Goal: Task Accomplishment & Management: Manage account settings

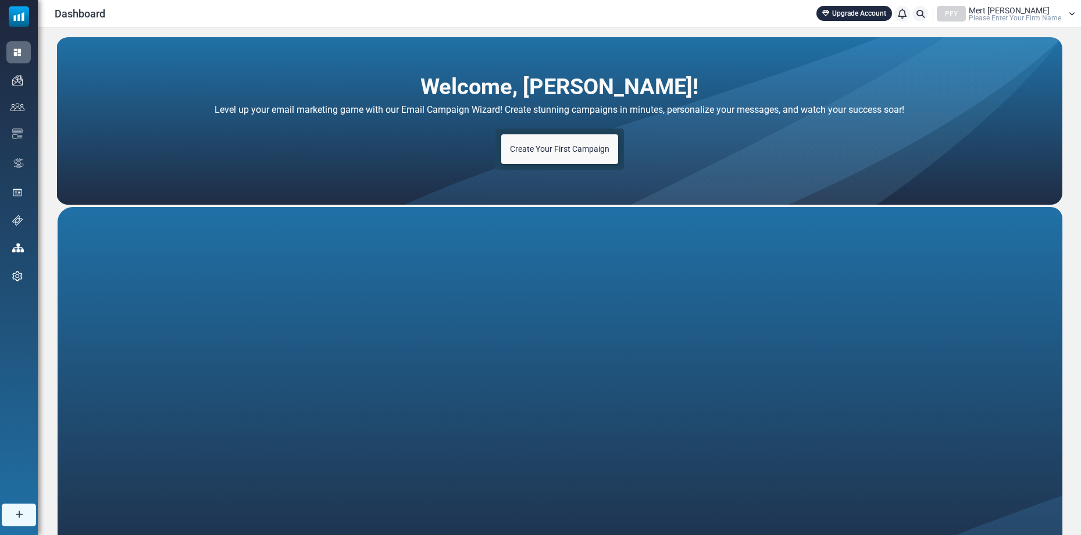
click at [542, 152] on span "Create Your First Campaign" at bounding box center [559, 148] width 99 height 9
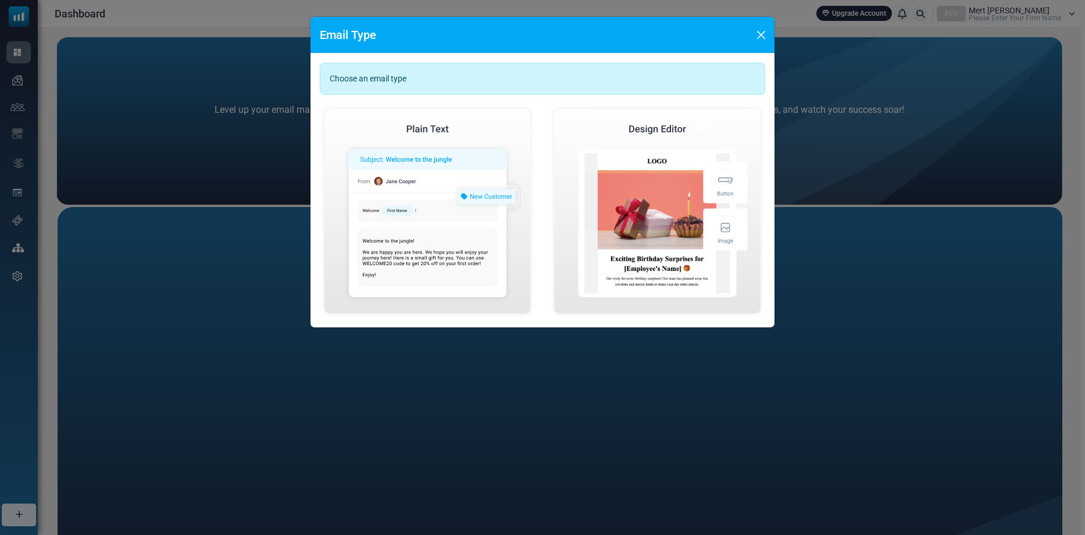
click at [594, 144] on img at bounding box center [658, 211] width 216 height 214
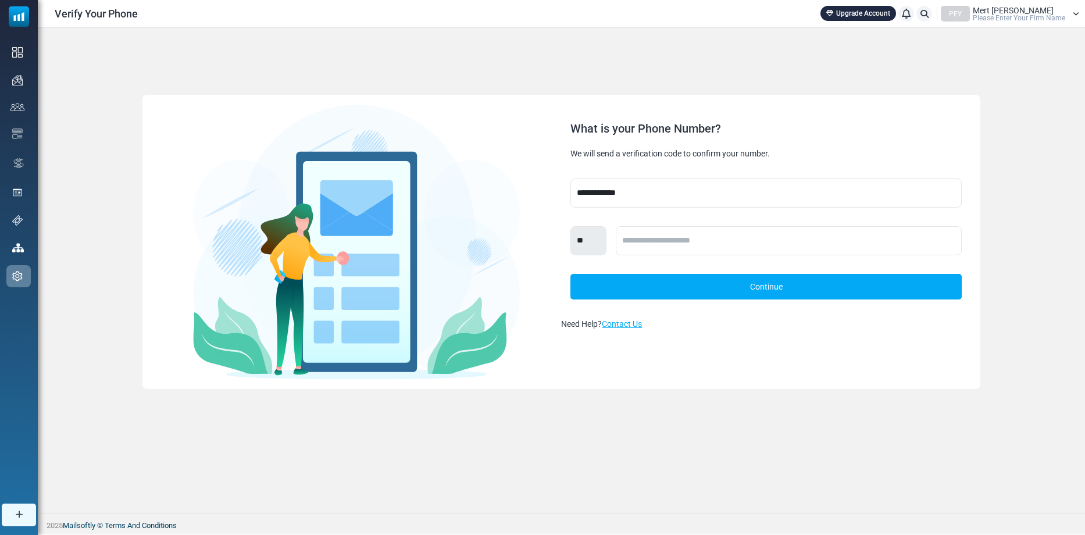
click at [717, 287] on link "Continue" at bounding box center [766, 287] width 391 height 26
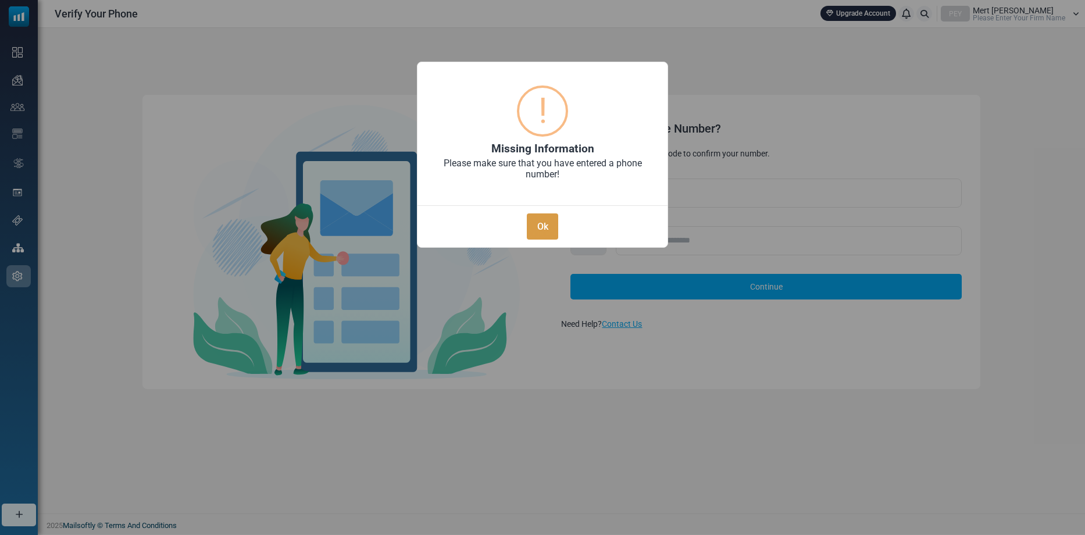
click at [542, 222] on button "Ok" at bounding box center [542, 226] width 31 height 26
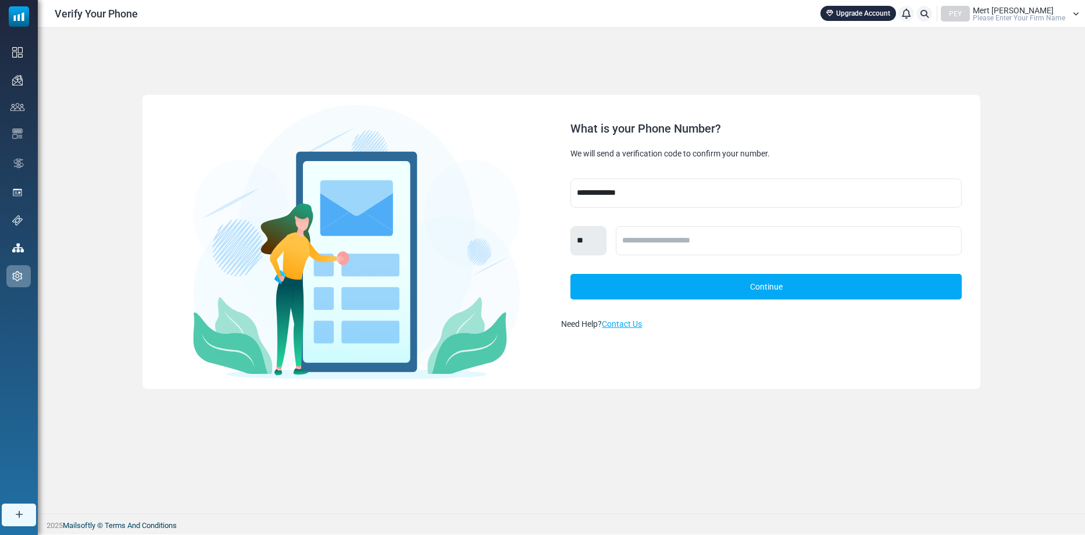
click at [980, 10] on span "Mert Okan Açıkbaş" at bounding box center [1013, 10] width 81 height 8
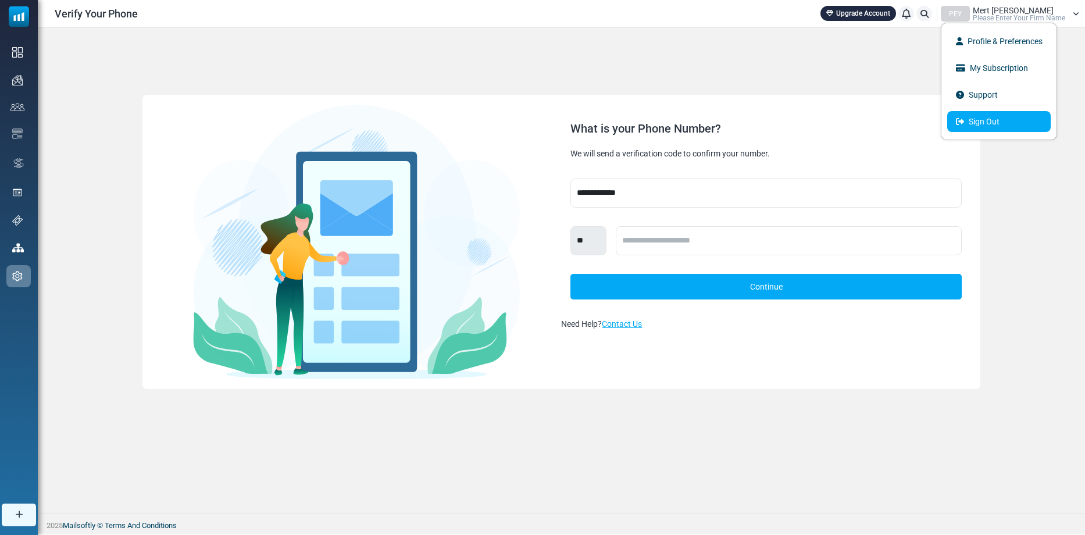
click at [973, 123] on link "Sign Out" at bounding box center [1000, 121] width 104 height 21
